Goal: Task Accomplishment & Management: Use online tool/utility

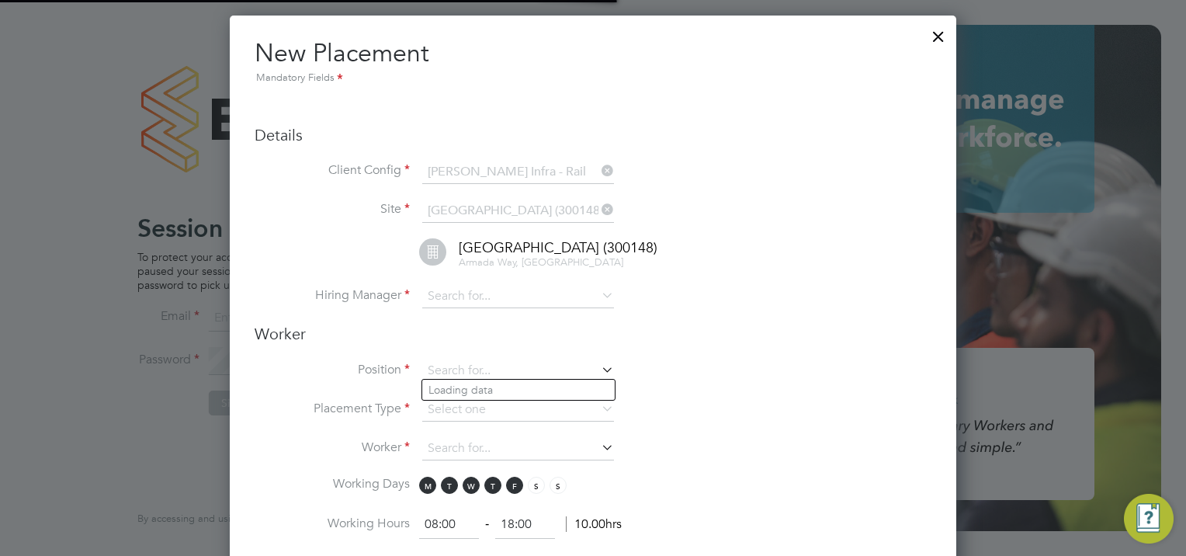
type input "[EMAIL_ADDRESS][PERSON_NAME][DOMAIN_NAME]"
click at [934, 33] on div at bounding box center [938, 33] width 28 height 28
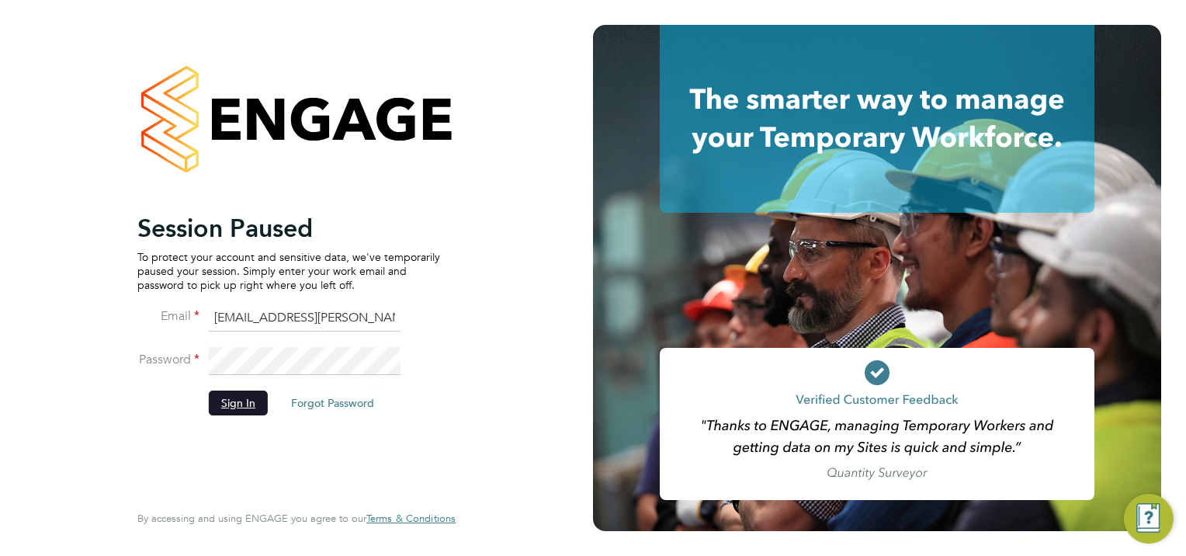
click at [234, 396] on button "Sign In" at bounding box center [238, 402] width 59 height 25
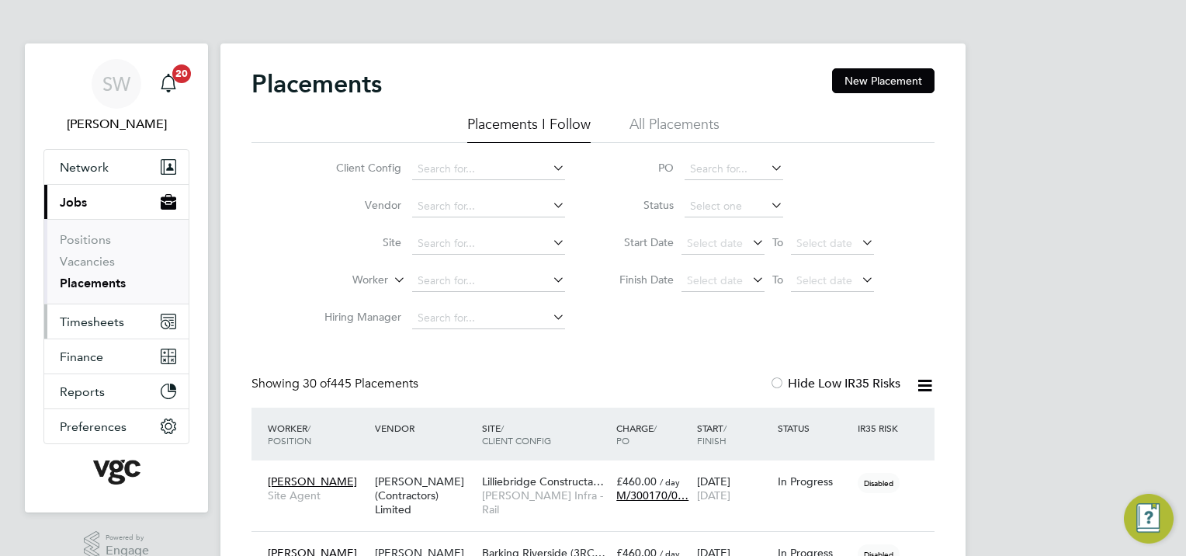
click at [81, 320] on span "Timesheets" at bounding box center [92, 321] width 64 height 15
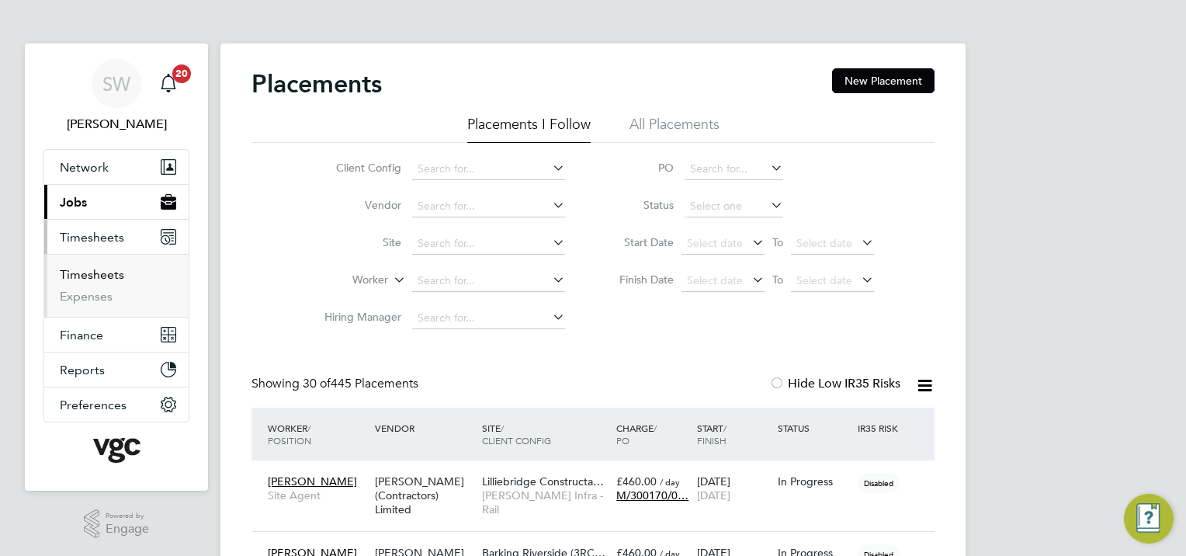
click at [89, 270] on link "Timesheets" at bounding box center [92, 274] width 64 height 15
